Goal: Information Seeking & Learning: Stay updated

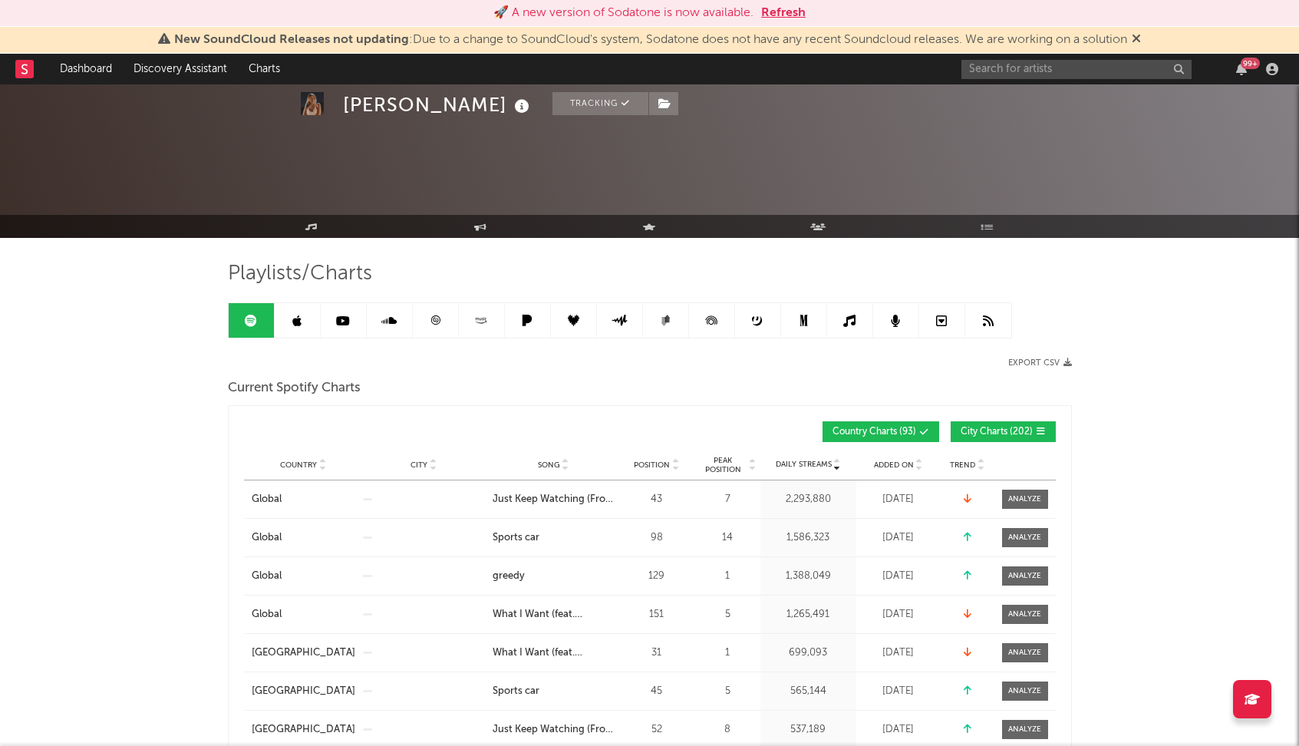
scroll to position [131, 0]
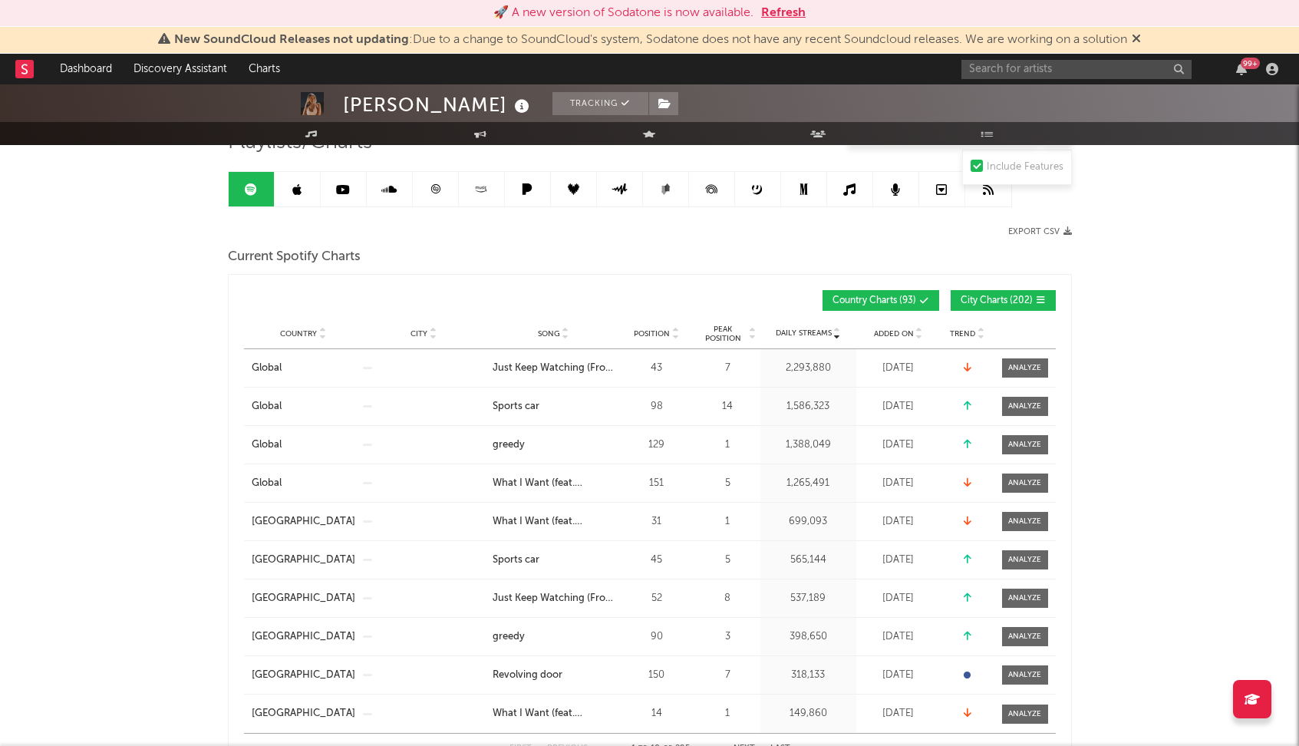
click at [786, 15] on button "Refresh" at bounding box center [783, 13] width 45 height 18
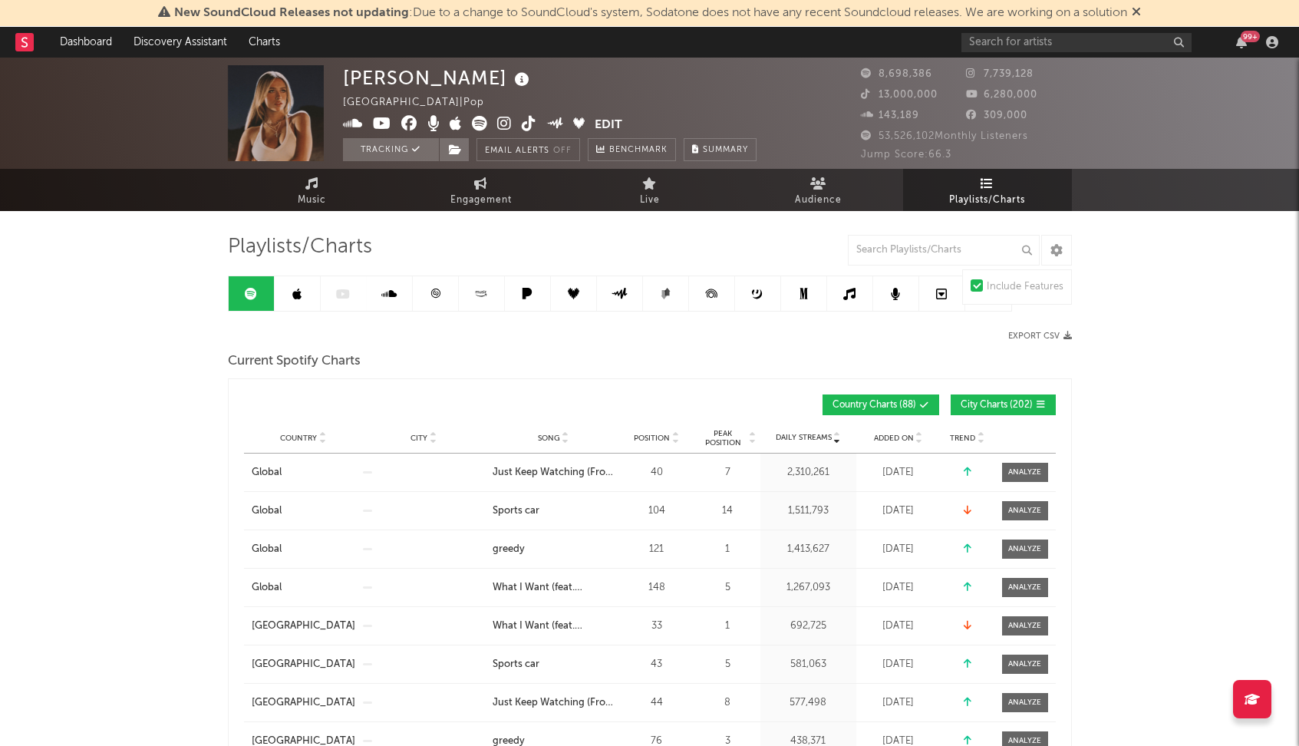
click at [1141, 14] on icon at bounding box center [1136, 11] width 9 height 12
